Goal: Information Seeking & Learning: Find specific fact

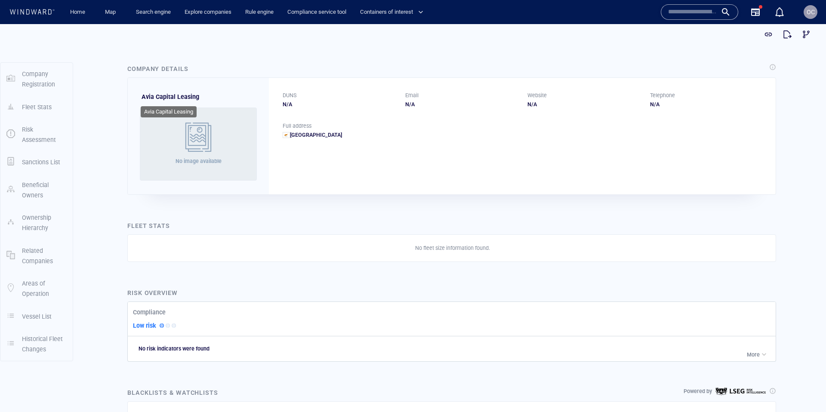
click at [149, 97] on span "Avia Capital Leasing" at bounding box center [170, 96] width 58 height 7
drag, startPoint x: 149, startPoint y: 97, endPoint x: 184, endPoint y: 97, distance: 35.7
click at [184, 97] on span "Avia Capital Leasing" at bounding box center [170, 96] width 58 height 7
copy span "Avia Capital Leasing"
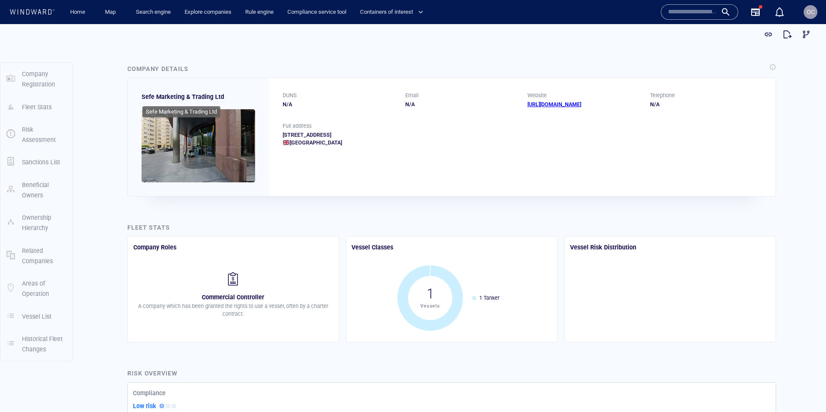
click at [149, 97] on span "Sefe Marketing & Trading Ltd" at bounding box center [182, 96] width 83 height 7
drag, startPoint x: 149, startPoint y: 97, endPoint x: 215, endPoint y: 97, distance: 65.8
click at [215, 97] on span "Sefe Marketing & Trading Ltd" at bounding box center [182, 96] width 83 height 7
copy span "Sefe Marketing & Trading Ltd"
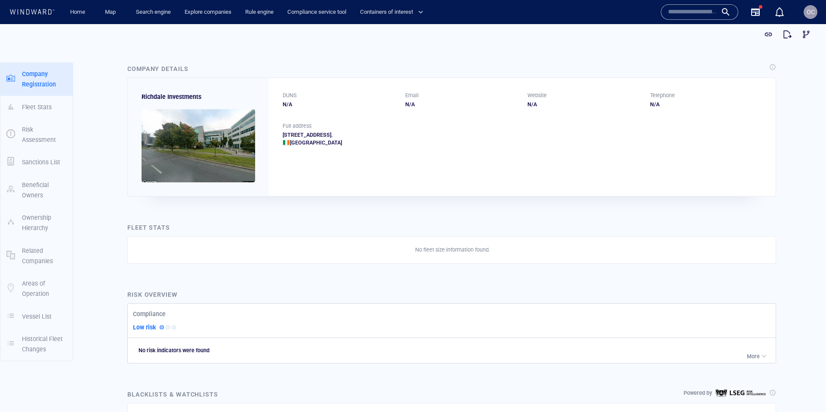
click at [157, 96] on span "Richdale Investments" at bounding box center [171, 96] width 60 height 7
drag, startPoint x: 157, startPoint y: 96, endPoint x: 179, endPoint y: 95, distance: 22.4
click at [179, 95] on span "Richdale Investments" at bounding box center [171, 96] width 60 height 7
copy span "Richdale Investments"
